Goal: Information Seeking & Learning: Check status

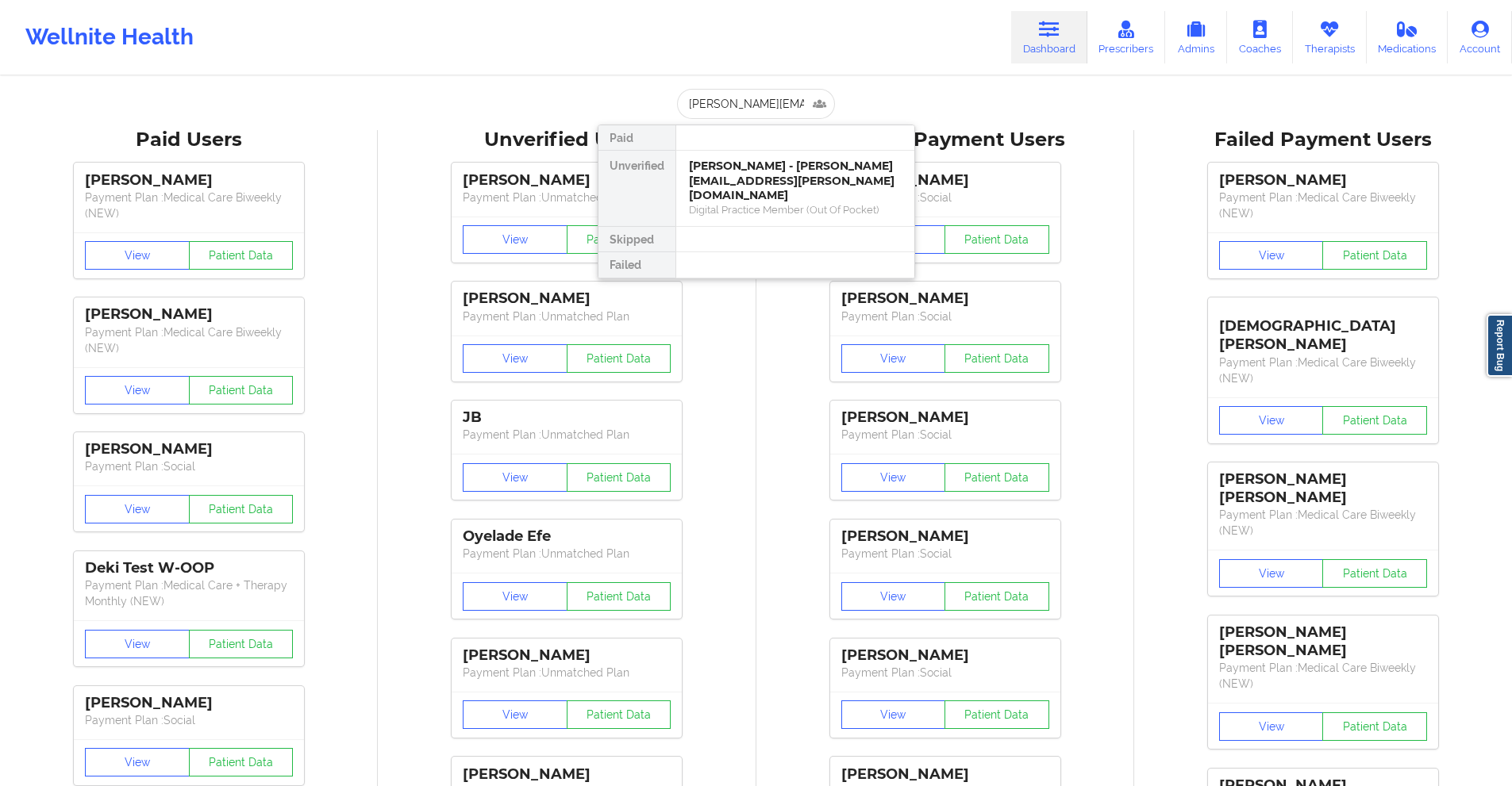
drag, startPoint x: 0, startPoint y: 0, endPoint x: 741, endPoint y: 127, distance: 751.8
click at [752, 227] on div at bounding box center [795, 239] width 239 height 25
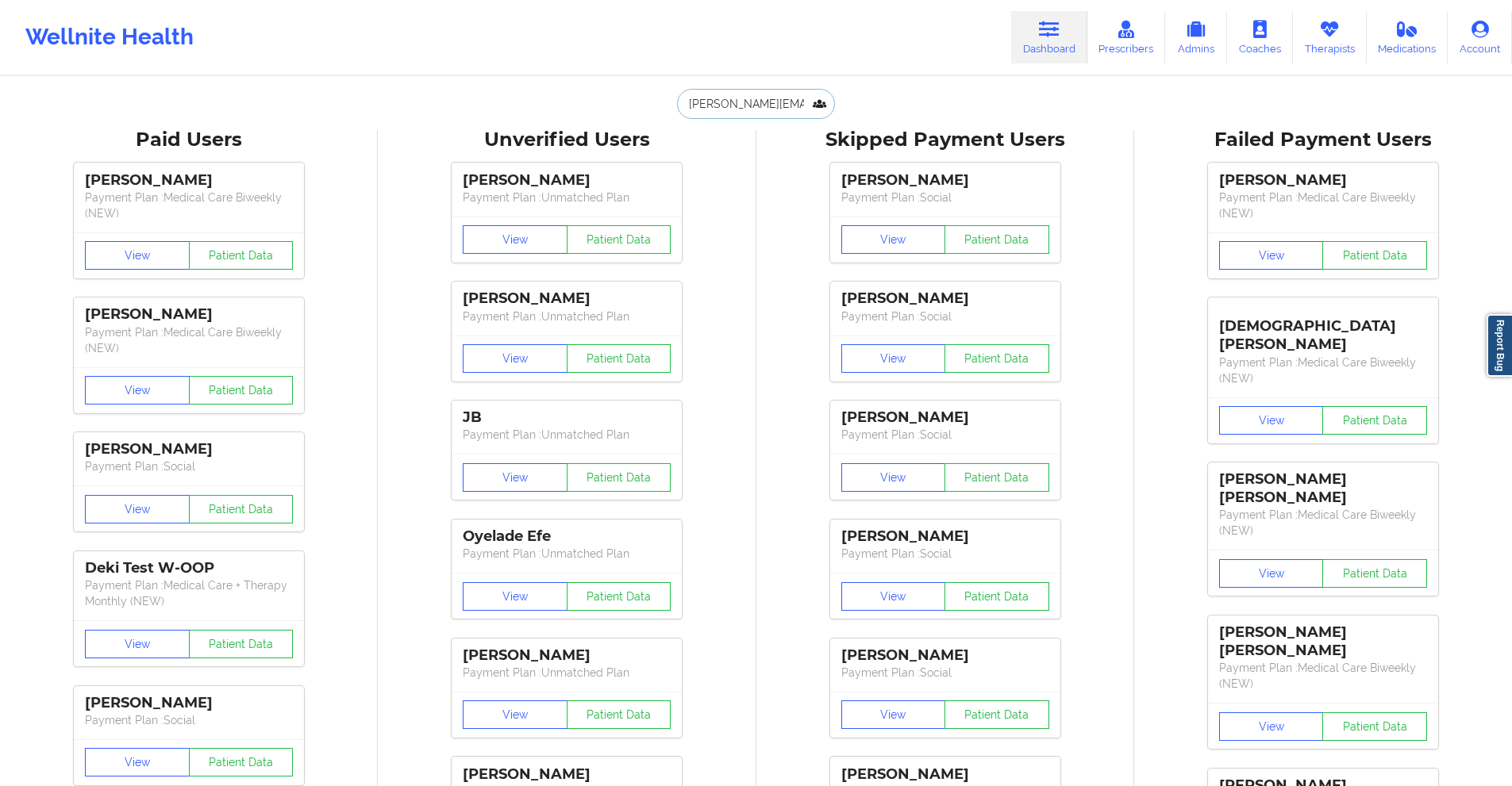
click at [743, 103] on input "[PERSON_NAME][EMAIL_ADDRESS][PERSON_NAME][DOMAIN_NAME]" at bounding box center [756, 104] width 157 height 30
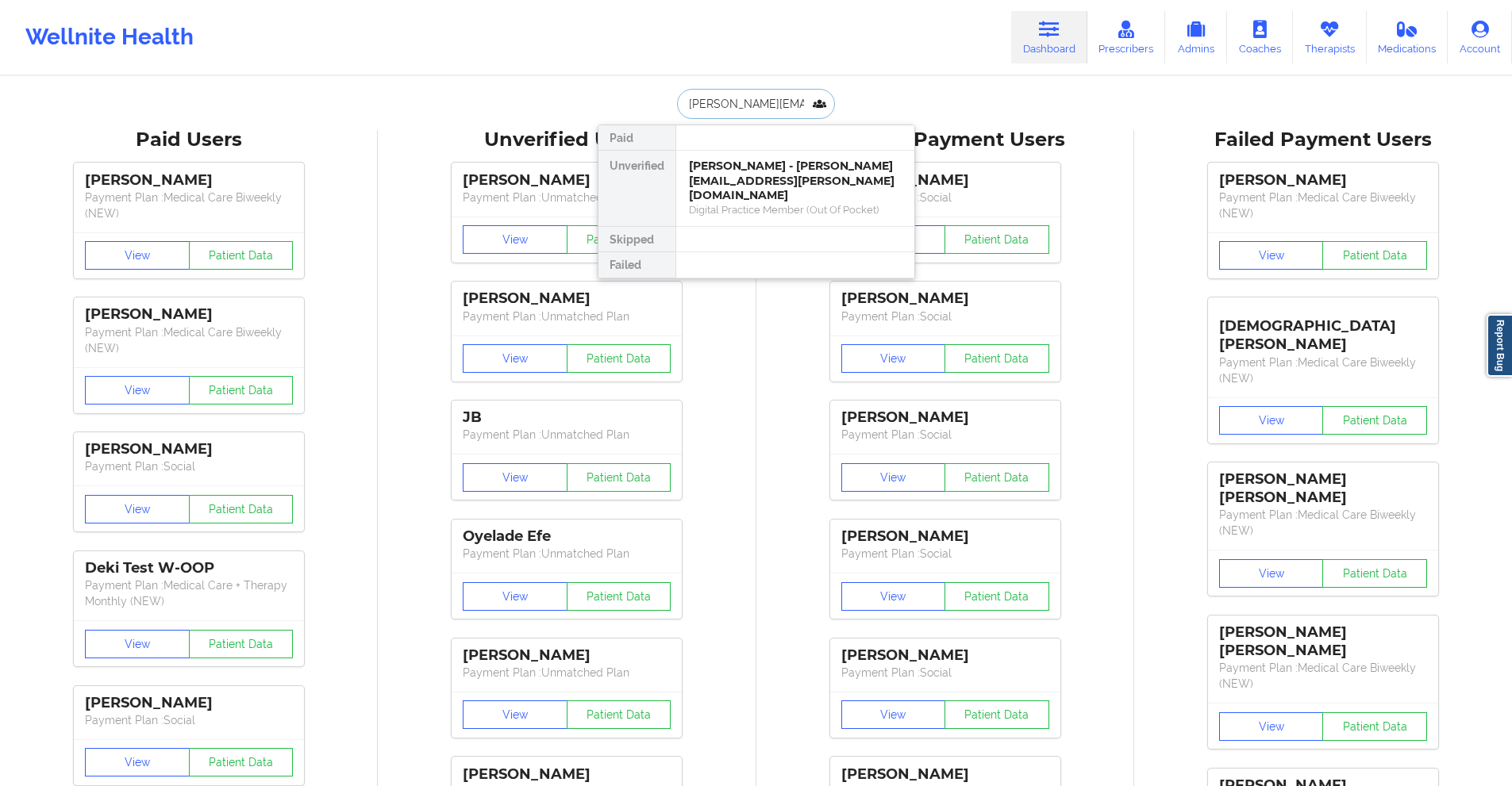
click at [743, 103] on input "[PERSON_NAME][EMAIL_ADDRESS][PERSON_NAME][DOMAIN_NAME]" at bounding box center [756, 104] width 157 height 30
paste input "kelsey.[PERSON_NAME]@"
click at [786, 110] on input "[PERSON_NAME][EMAIL_ADDRESS][PERSON_NAME][DOMAIN_NAME]" at bounding box center [756, 104] width 157 height 30
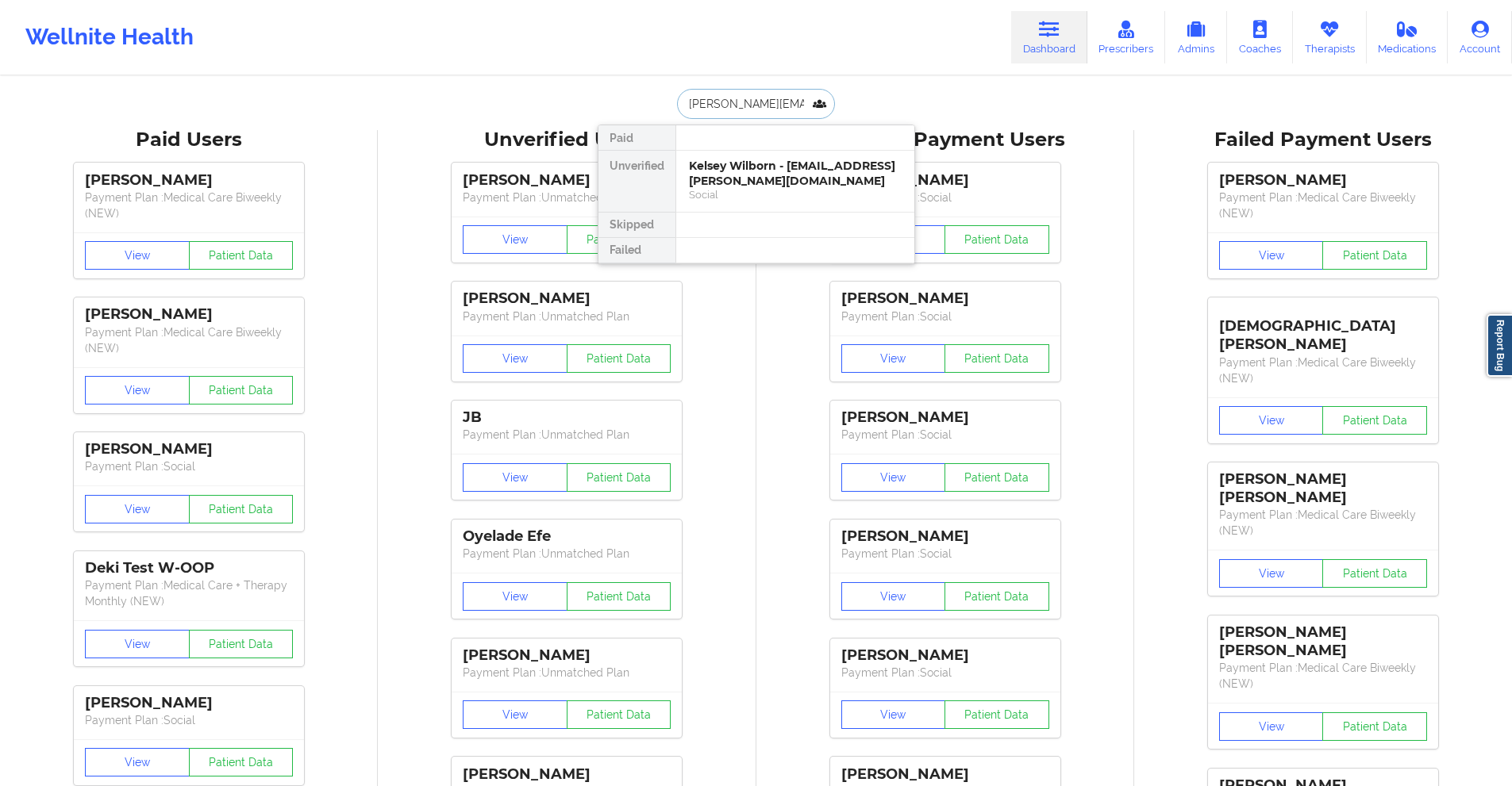
paste input "tyrellreid26@g"
type input "[EMAIL_ADDRESS][DOMAIN_NAME]"
click at [780, 188] on div "Social" at bounding box center [794, 195] width 212 height 14
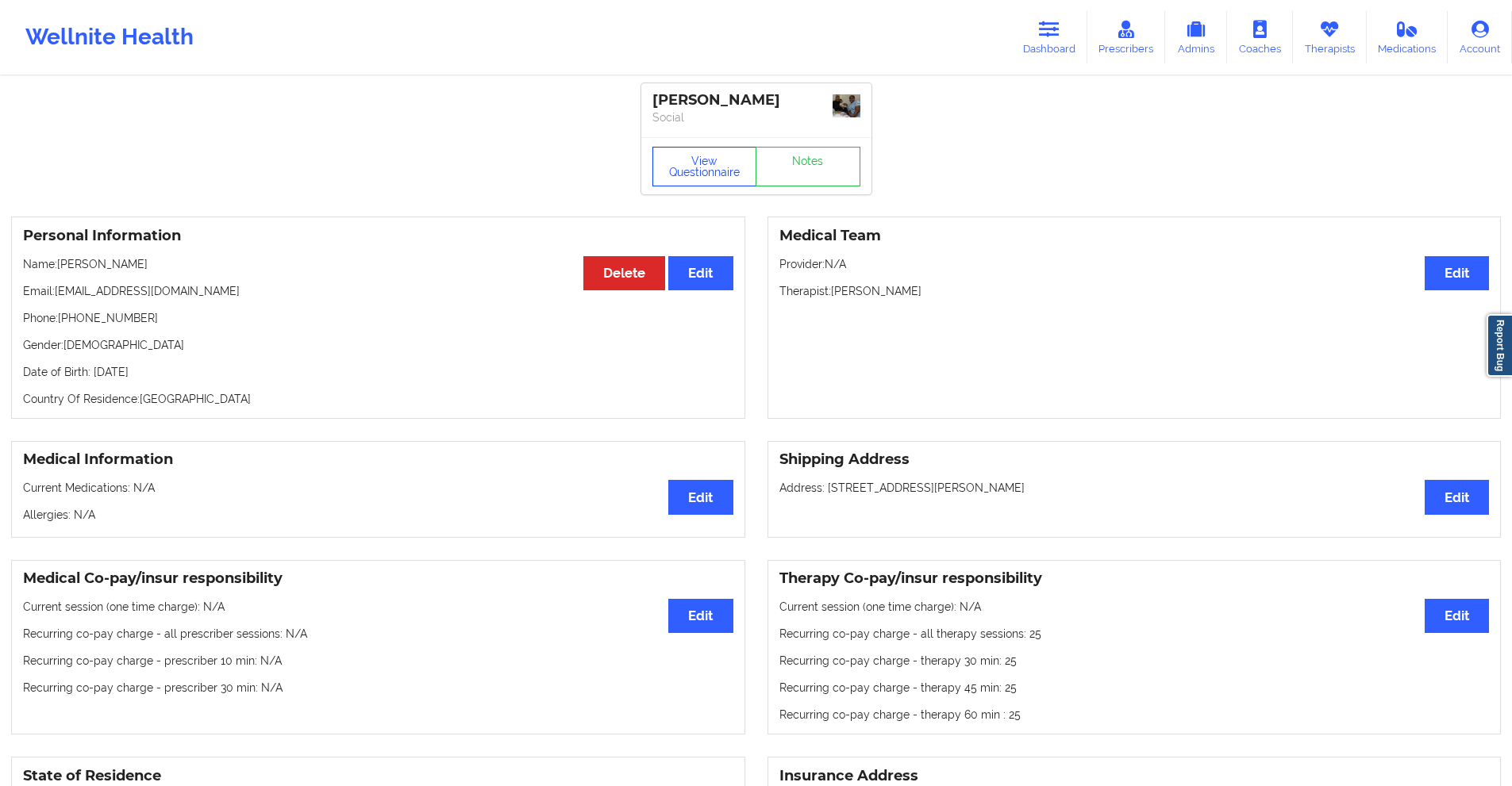
click at [710, 175] on button "View Questionnaire" at bounding box center [705, 166] width 105 height 40
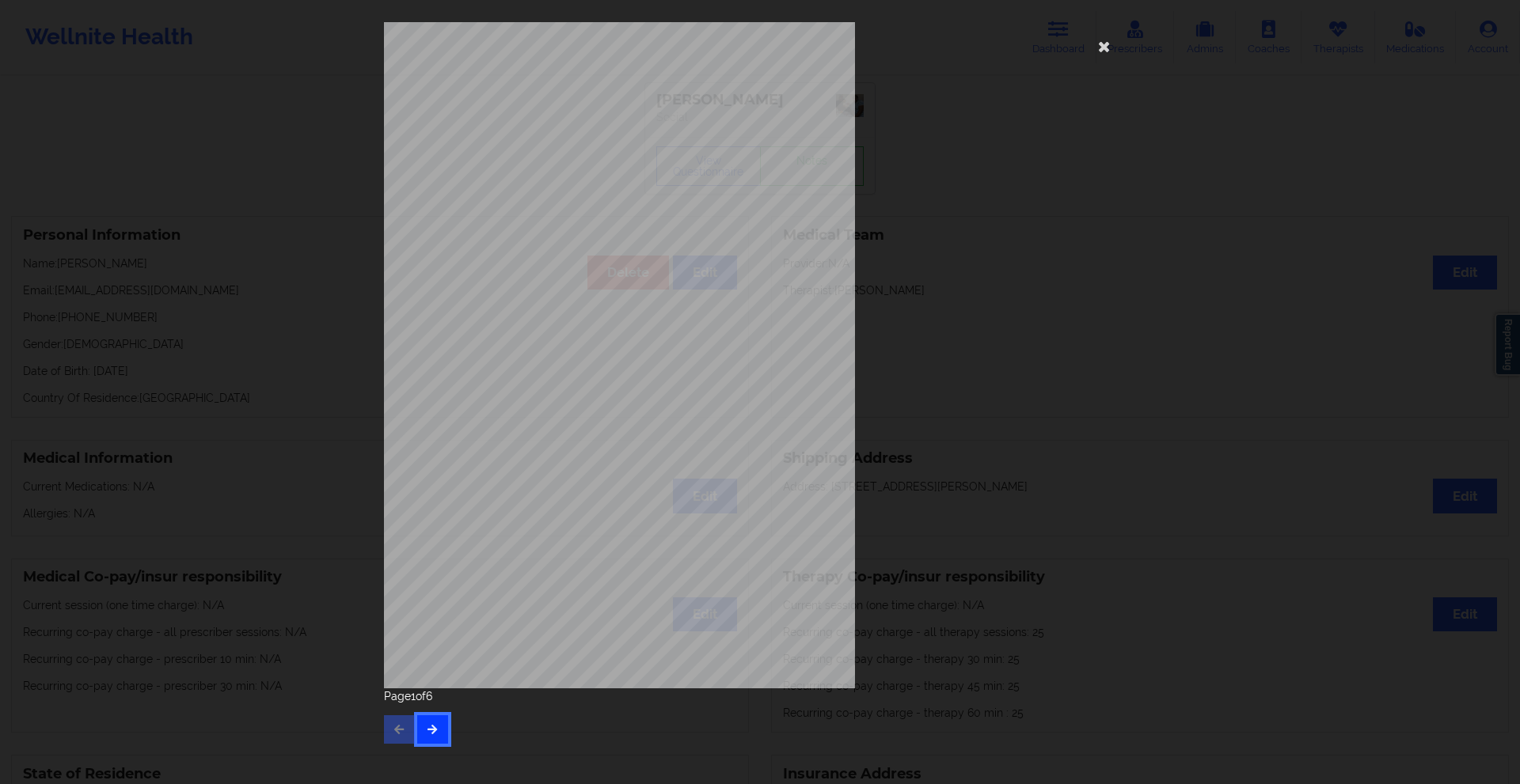
click at [442, 717] on button "button" at bounding box center [432, 729] width 31 height 29
click at [441, 717] on button "button" at bounding box center [432, 729] width 31 height 29
drag, startPoint x: 435, startPoint y: 721, endPoint x: 450, endPoint y: 701, distance: 25.0
click at [441, 717] on button "button" at bounding box center [432, 729] width 31 height 29
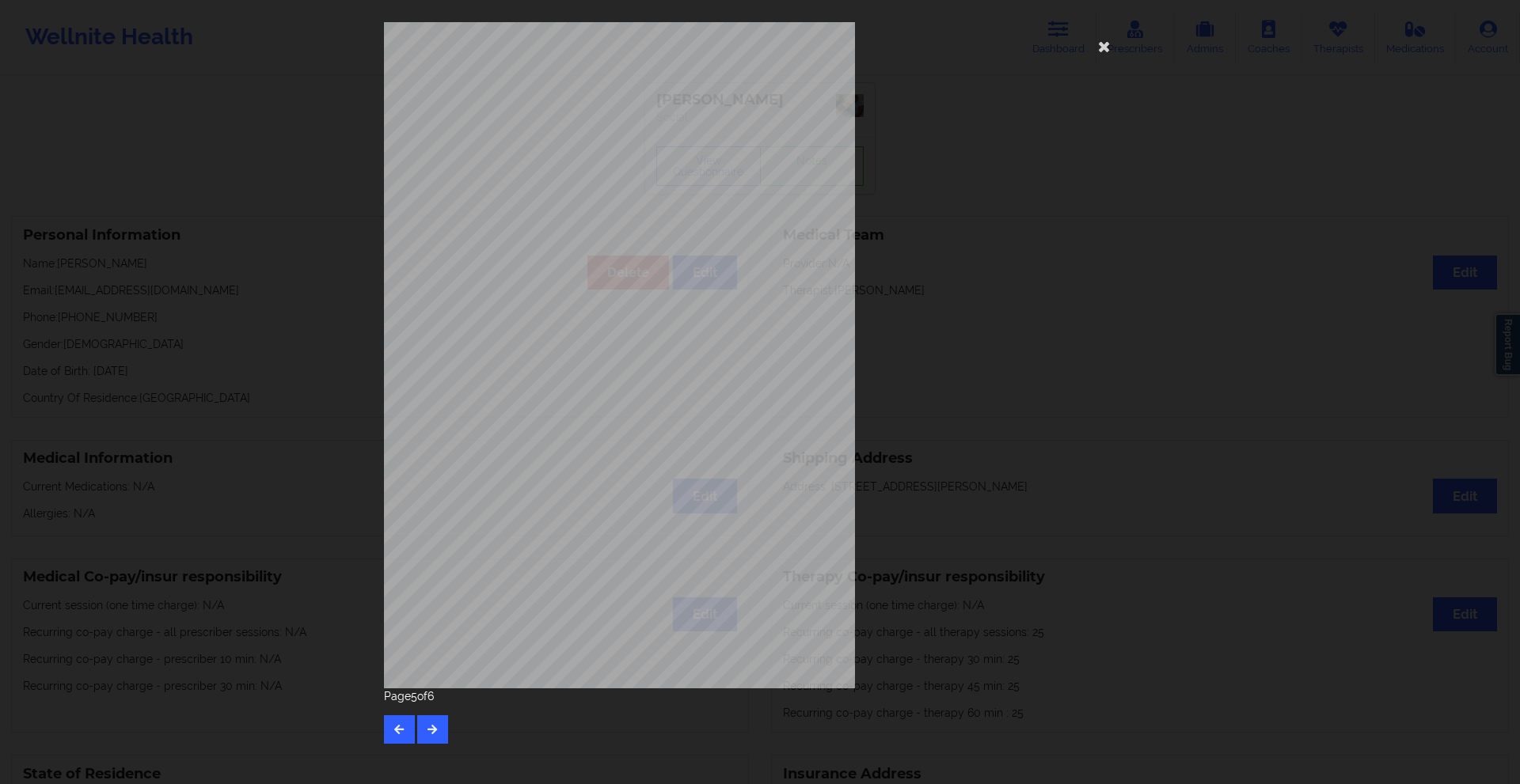
click at [956, 133] on div "Insurance Member ID for patient M3J149W17949 Insurance company name details by …" at bounding box center [760, 355] width 753 height 667
click at [1103, 46] on icon at bounding box center [1103, 45] width 25 height 25
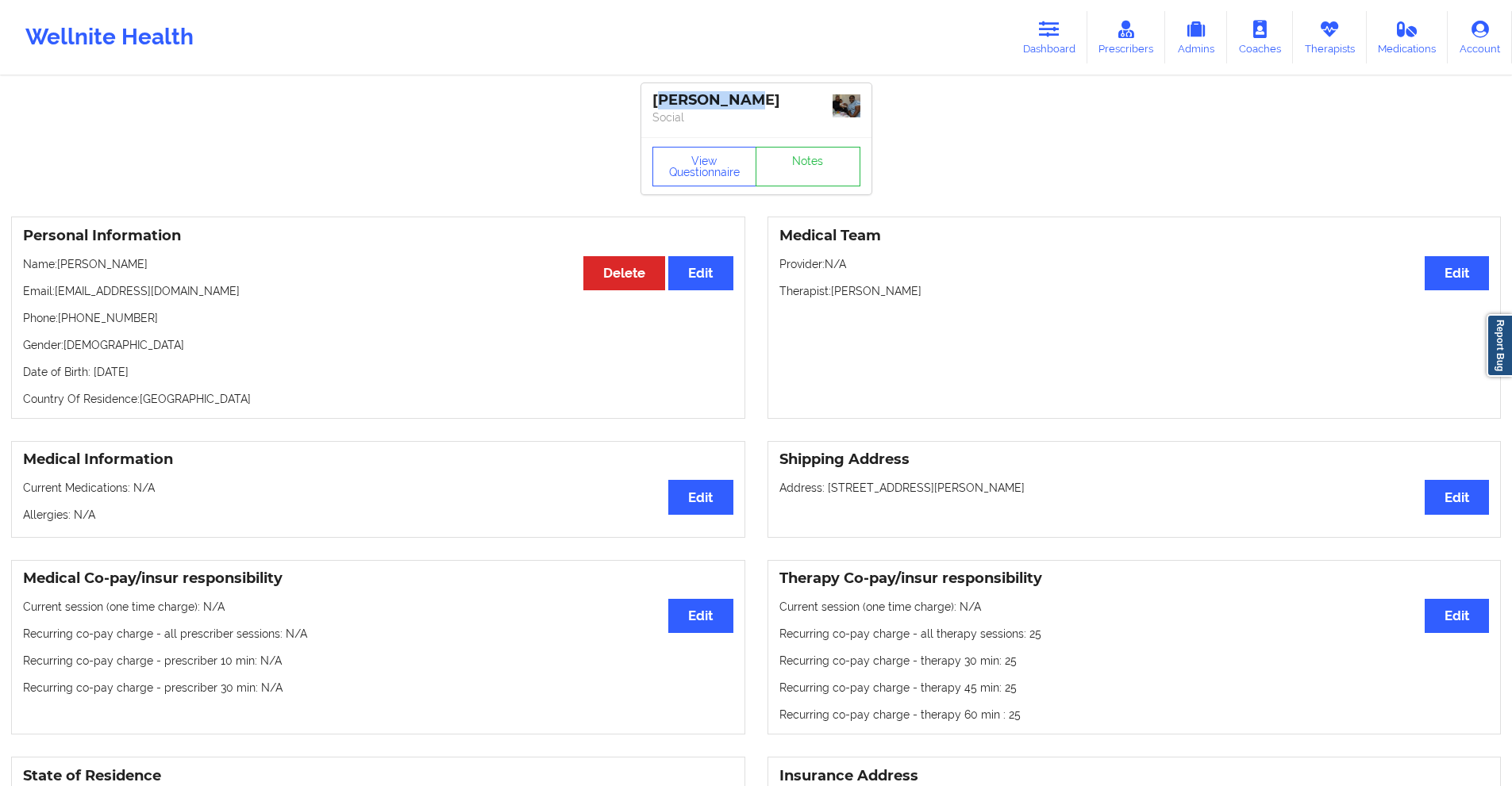
drag, startPoint x: 743, startPoint y: 95, endPoint x: 658, endPoint y: 101, distance: 85.2
click at [658, 101] on div "[PERSON_NAME]" at bounding box center [756, 101] width 208 height 18
copy div "[PERSON_NAME]"
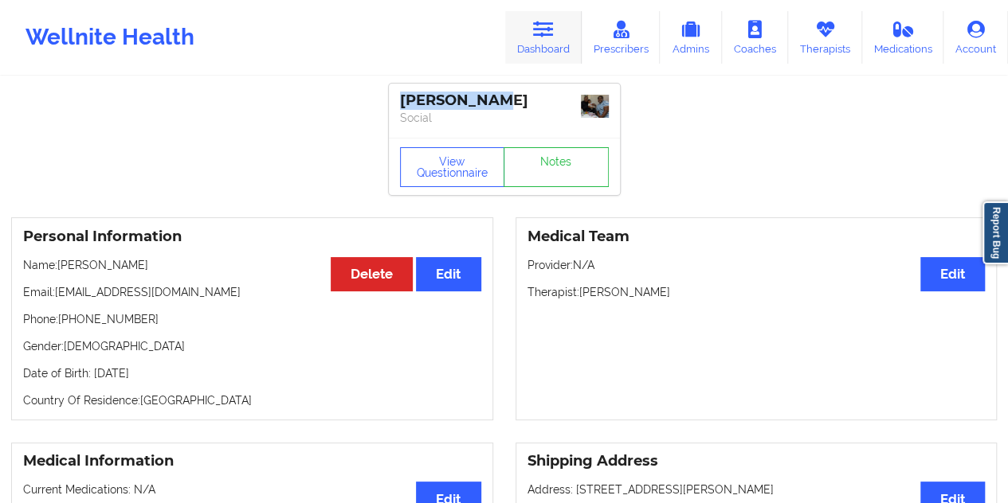
drag, startPoint x: 530, startPoint y: 12, endPoint x: 553, endPoint y: 26, distance: 26.5
click at [531, 14] on link "Dashboard" at bounding box center [543, 37] width 76 height 53
click at [553, 26] on icon at bounding box center [543, 30] width 21 height 18
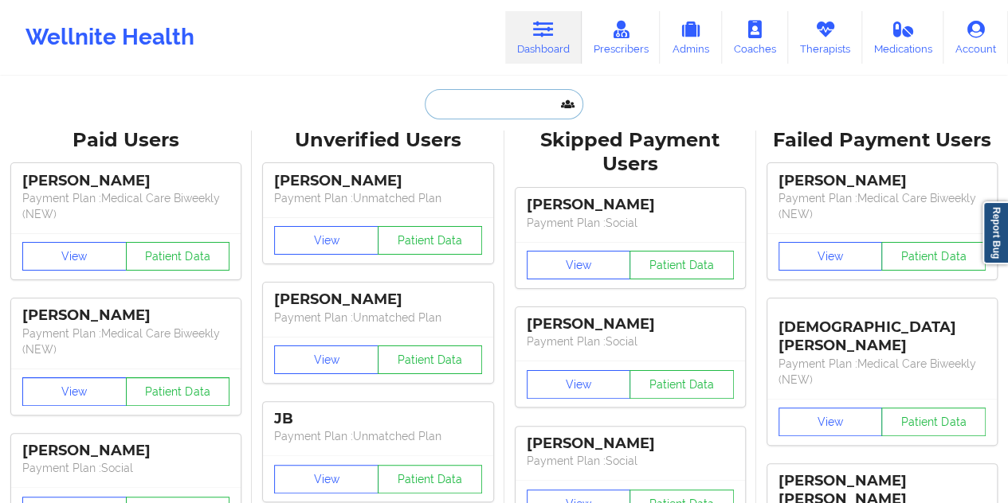
click at [503, 93] on input "text" at bounding box center [504, 104] width 158 height 30
paste input "[EMAIL_ADDRESS][PERSON_NAME][DOMAIN_NAME]"
type input "[EMAIL_ADDRESS][PERSON_NAME][DOMAIN_NAME]"
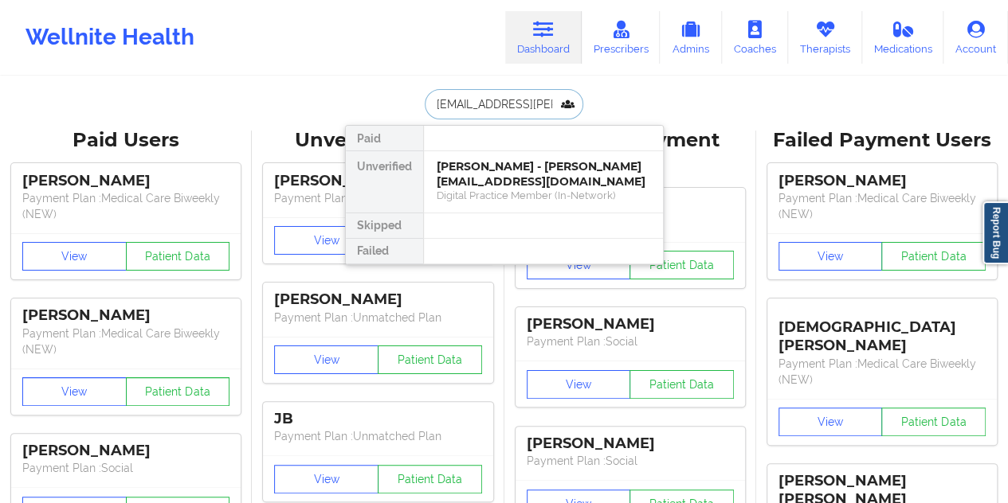
click at [515, 174] on div "[PERSON_NAME] - [PERSON_NAME][EMAIL_ADDRESS][DOMAIN_NAME]" at bounding box center [542, 173] width 213 height 29
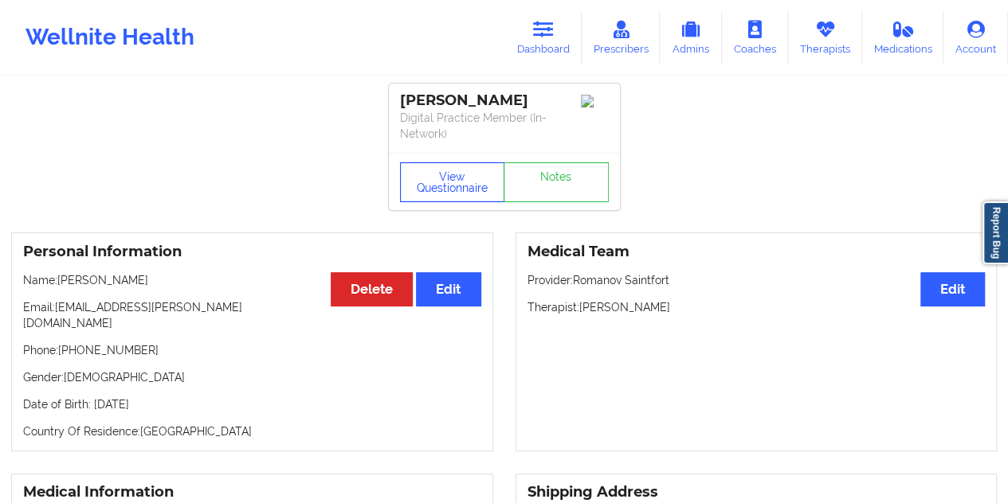
click at [459, 181] on button "View Questionnaire" at bounding box center [452, 182] width 105 height 40
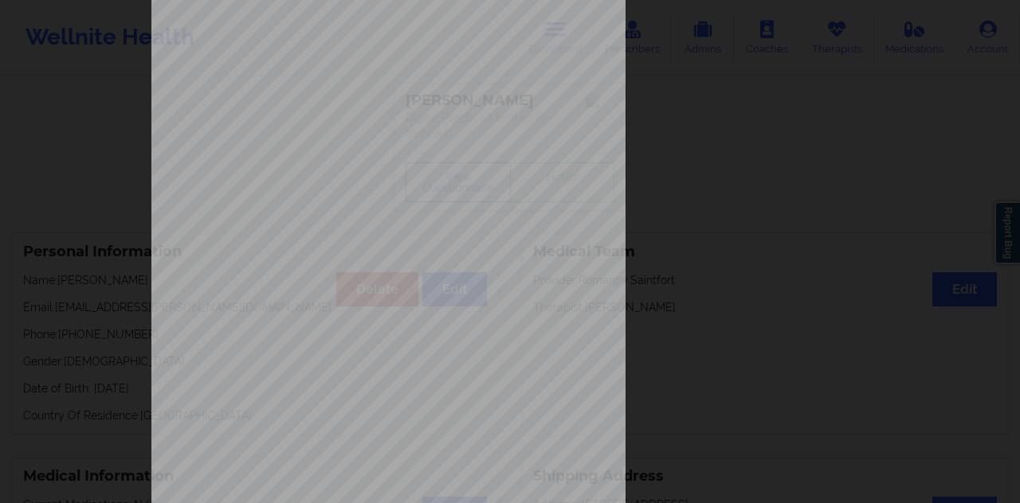
scroll to position [256, 0]
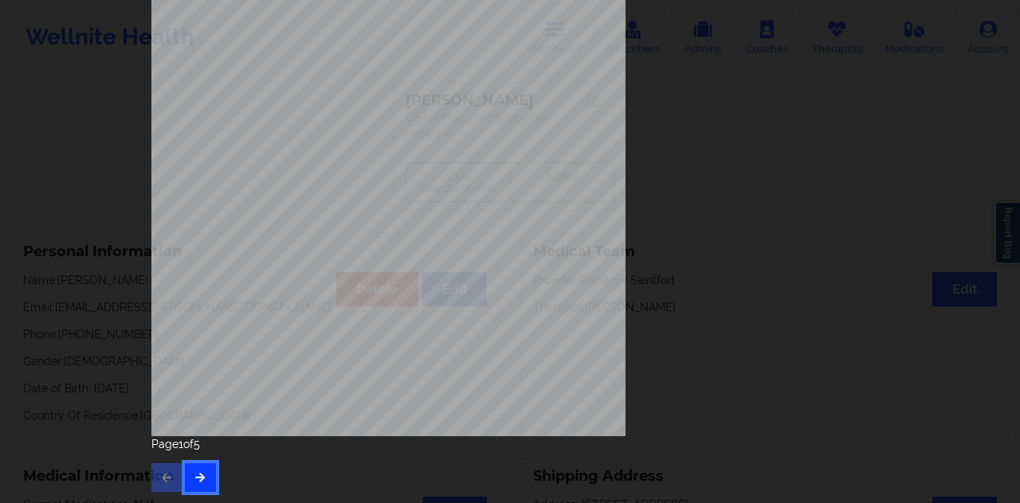
click at [196, 482] on icon "button" at bounding box center [201, 477] width 14 height 10
click at [204, 466] on button "button" at bounding box center [200, 478] width 31 height 29
click at [194, 473] on icon "button" at bounding box center [201, 477] width 14 height 10
